Goal: Transaction & Acquisition: Register for event/course

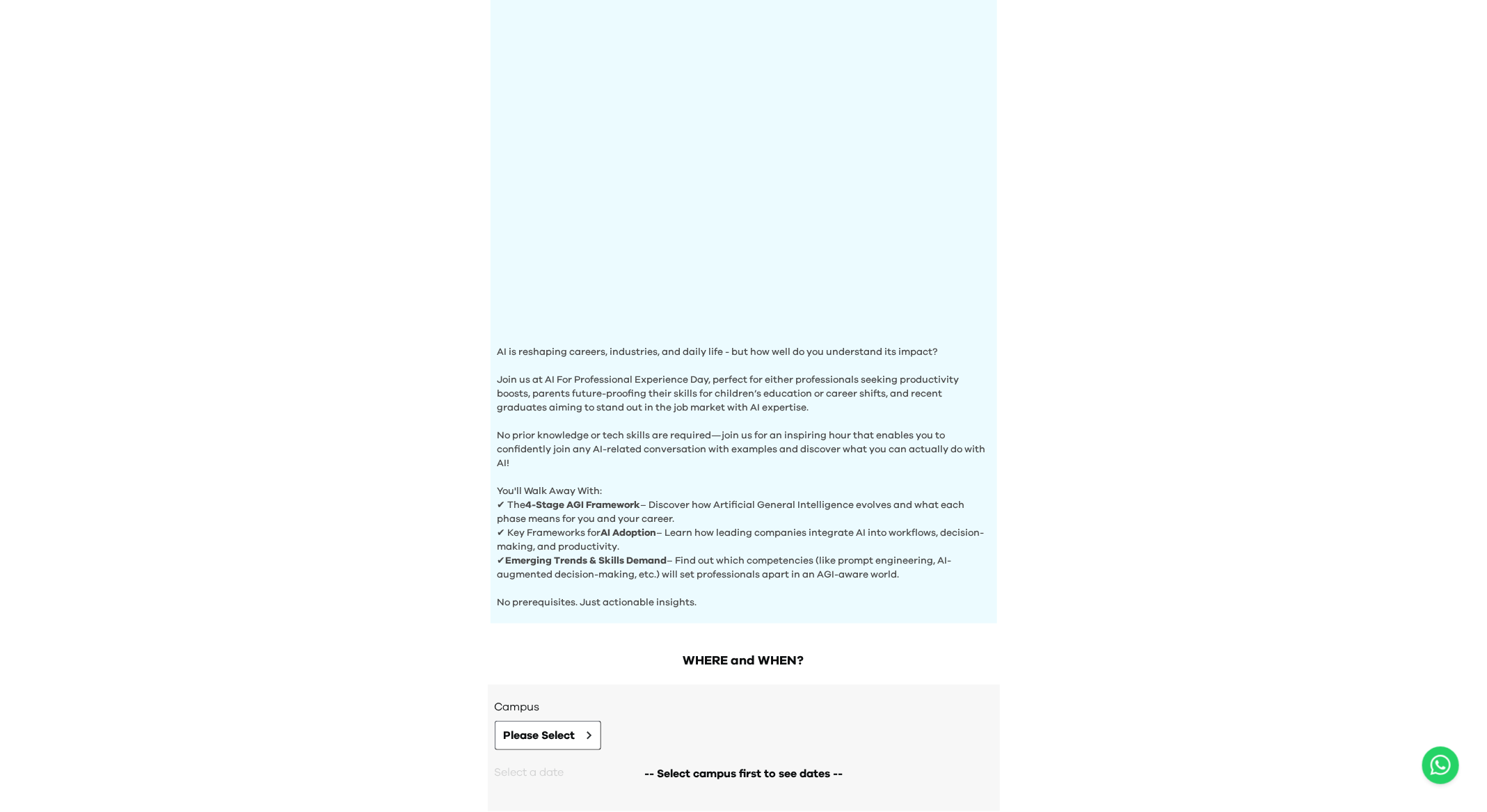
scroll to position [214, 0]
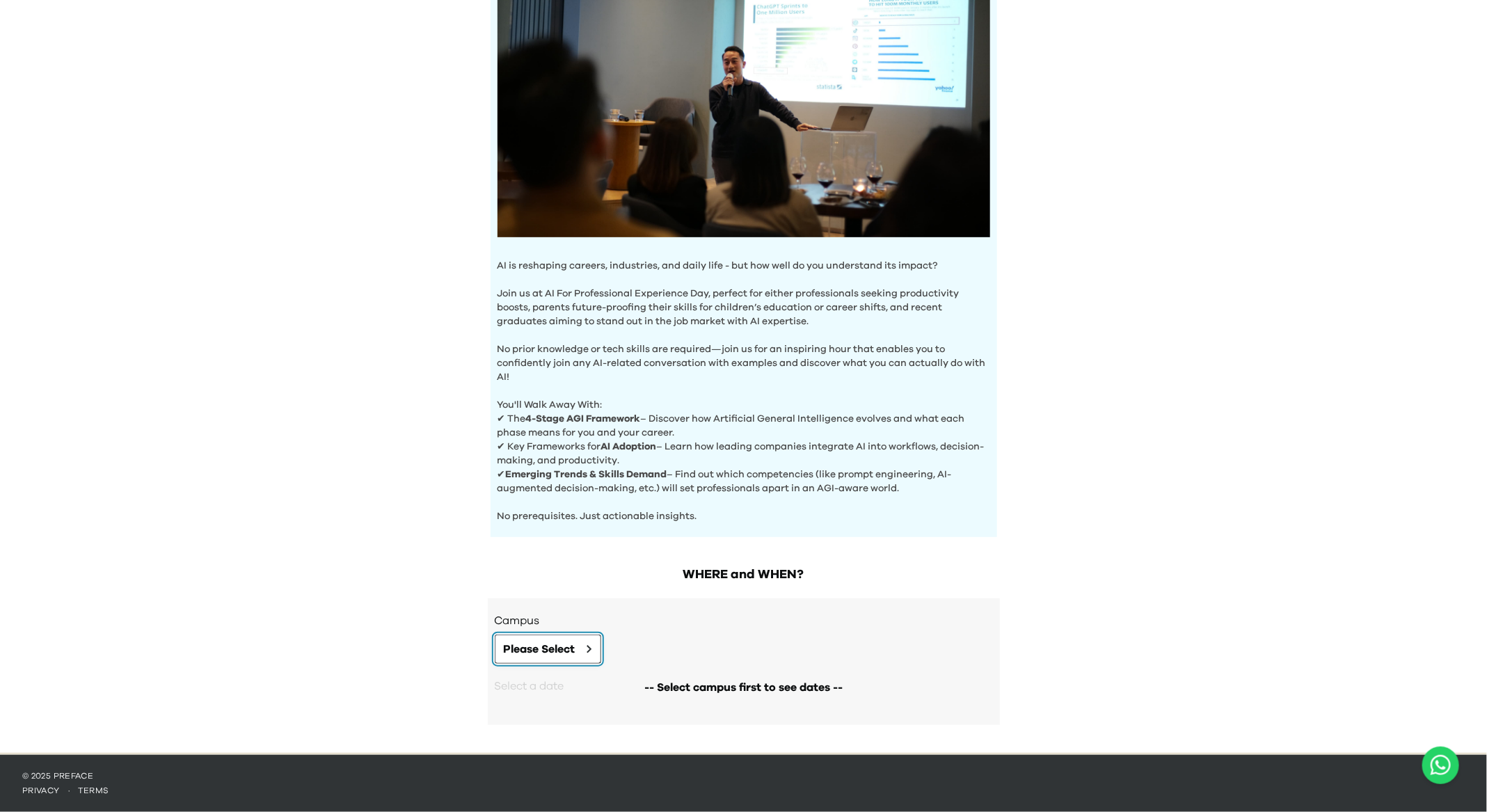
click at [571, 646] on span "Please Select" at bounding box center [539, 648] width 72 height 16
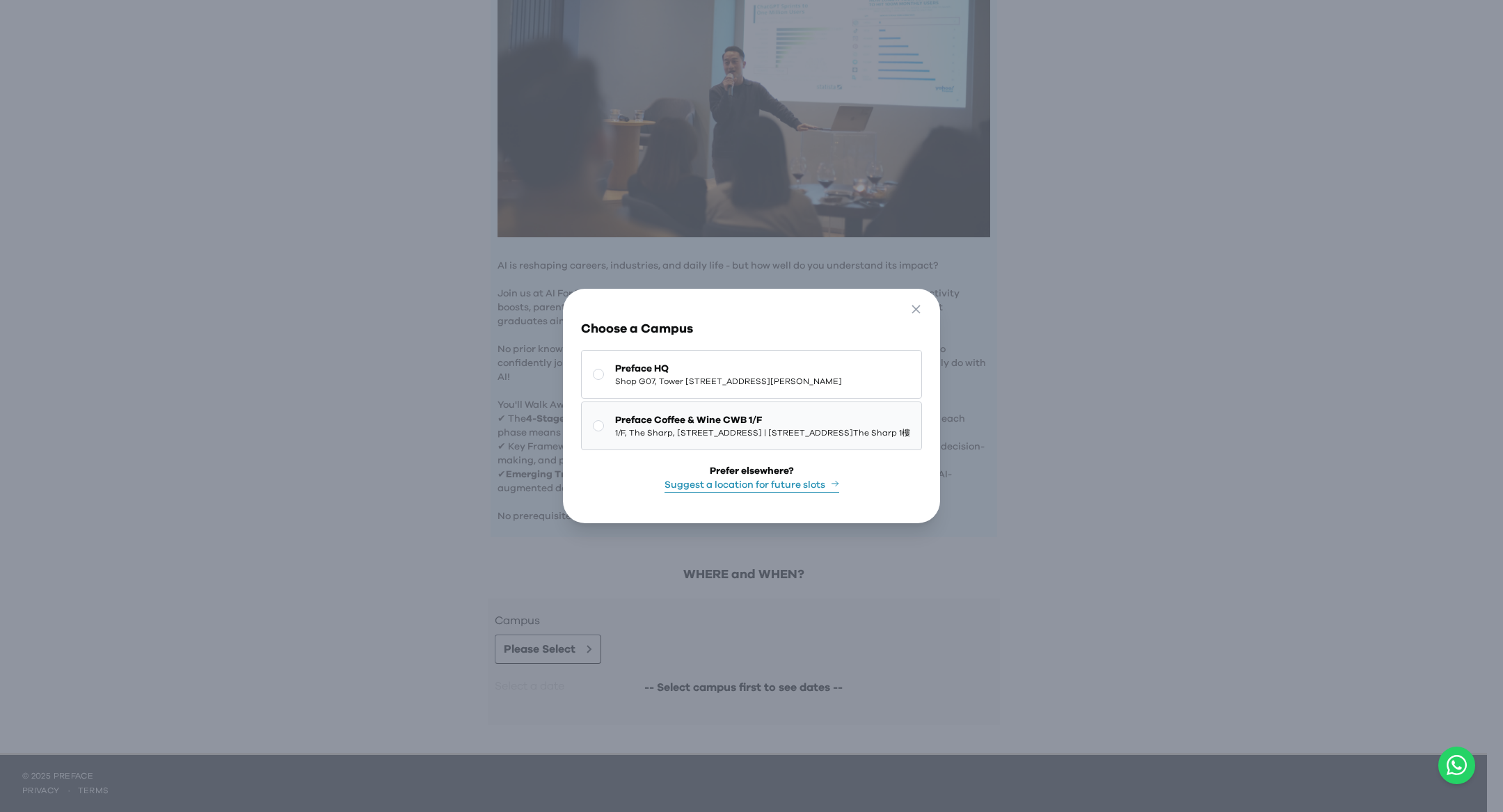
click at [703, 413] on span "Preface Coffee & Wine CWB 1/F" at bounding box center [763, 420] width 295 height 14
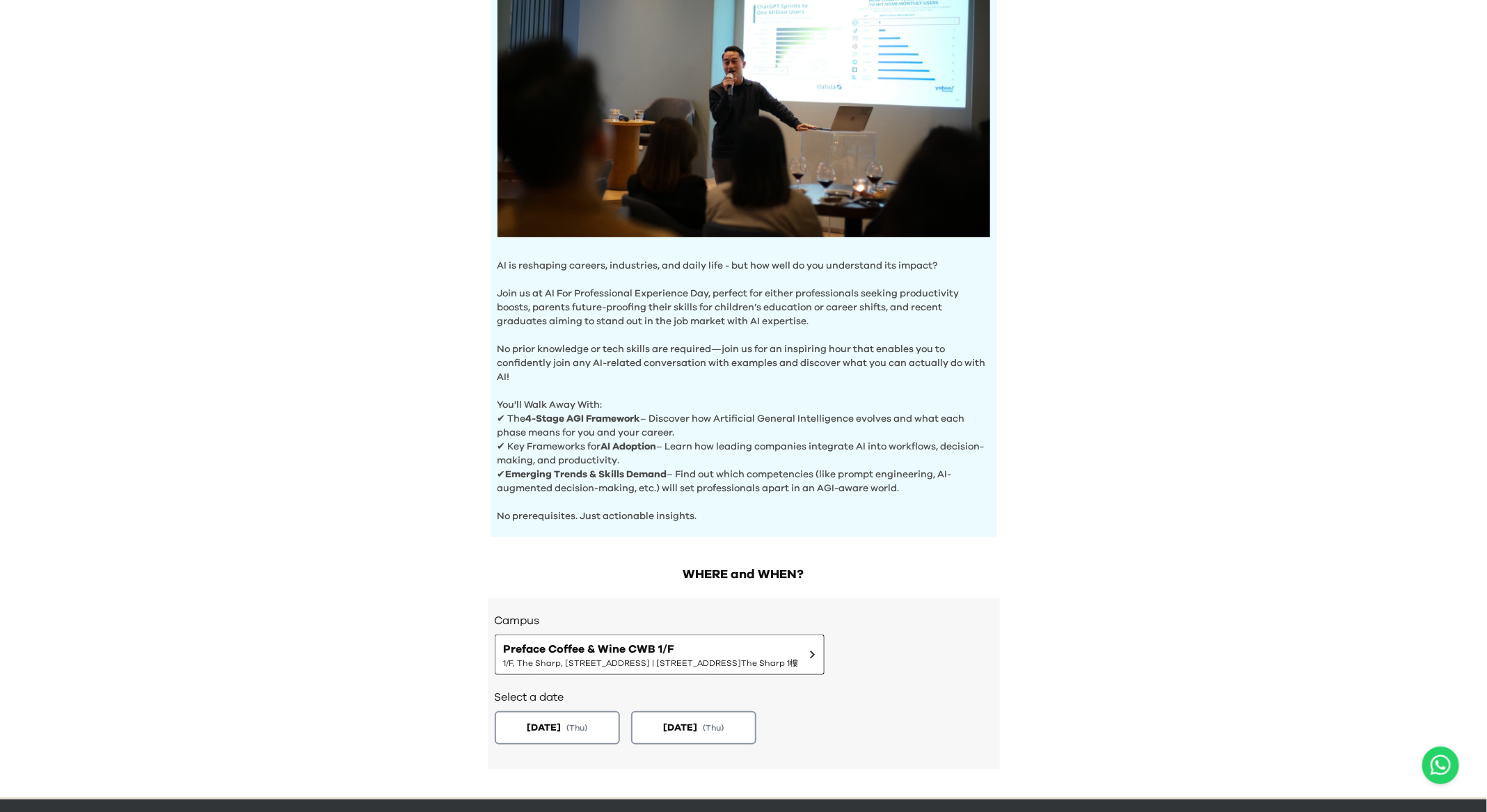
scroll to position [0, 0]
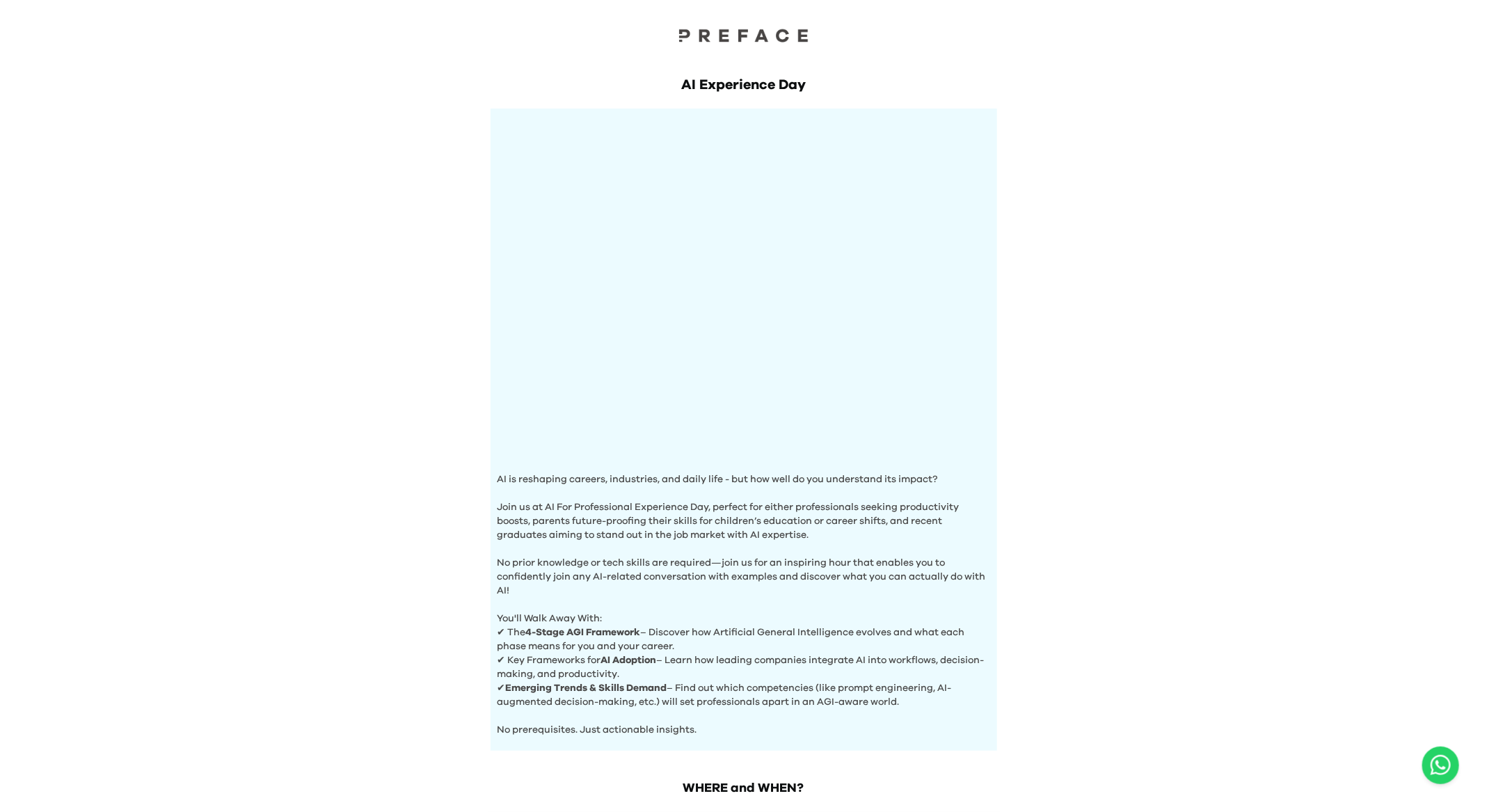
scroll to position [214, 0]
